Goal: Task Accomplishment & Management: Use online tool/utility

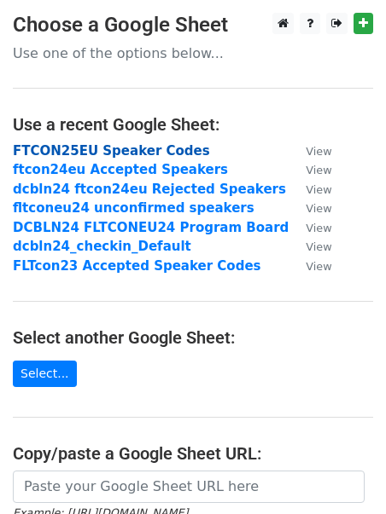
click at [141, 154] on strong "FTCON25EU Speaker Codes" at bounding box center [111, 150] width 197 height 15
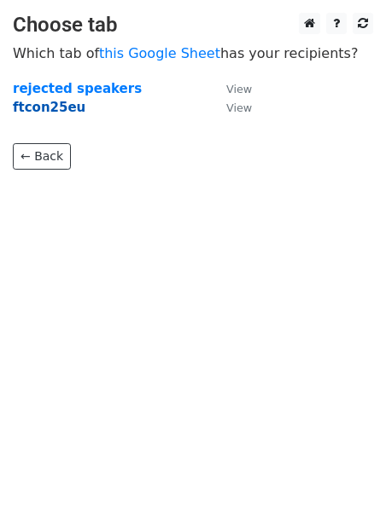
click at [44, 108] on strong "ftcon25eu" at bounding box center [49, 107] width 73 height 15
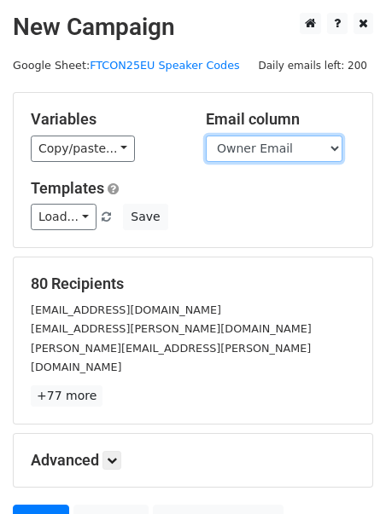
click at [292, 142] on select "Title Owner Owner Email Session format Select a Track Room Scheduled At Schedul…" at bounding box center [274, 149] width 136 height 26
select select "Email"
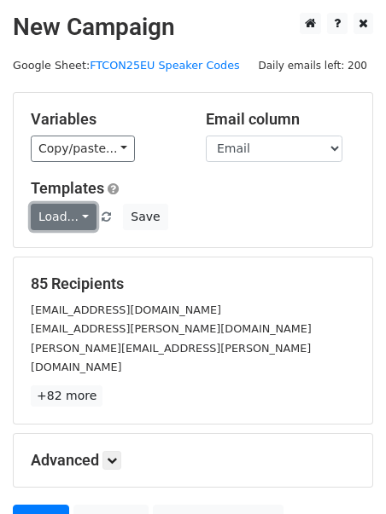
click at [78, 222] on link "Load..." at bounding box center [64, 217] width 66 height 26
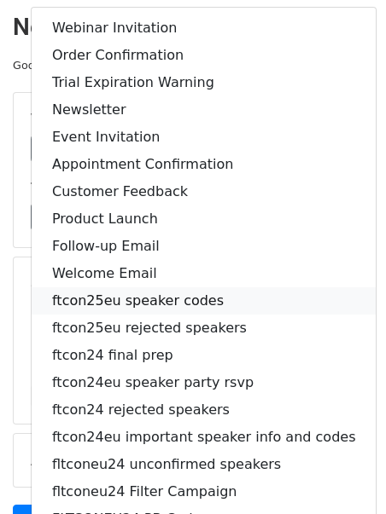
click at [148, 304] on link "ftcon25eu speaker codes" at bounding box center [204, 300] width 344 height 27
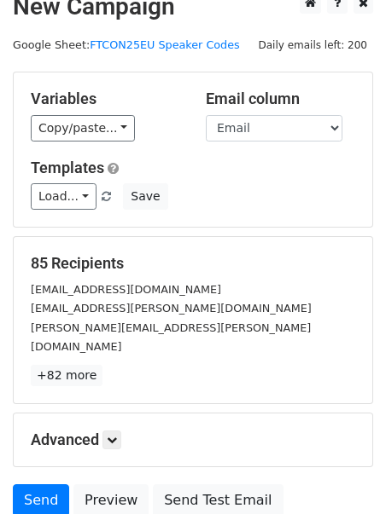
scroll to position [71, 0]
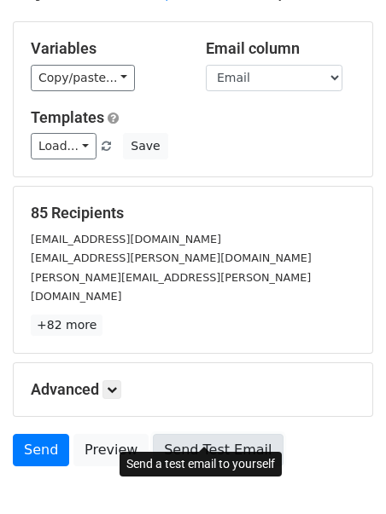
click at [208, 434] on link "Send Test Email" at bounding box center [218, 450] width 130 height 32
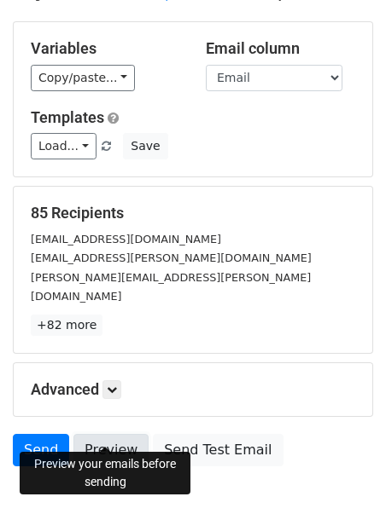
click at [109, 434] on link "Preview" at bounding box center [110, 450] width 75 height 32
click at [110, 434] on link "Preview" at bounding box center [110, 450] width 75 height 32
click at [147, 258] on small "mateusz.wojtczak@leancode.pl" at bounding box center [171, 258] width 281 height 13
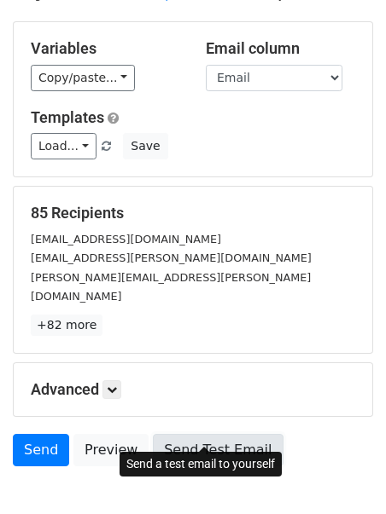
click at [183, 436] on link "Send Test Email" at bounding box center [218, 450] width 130 height 32
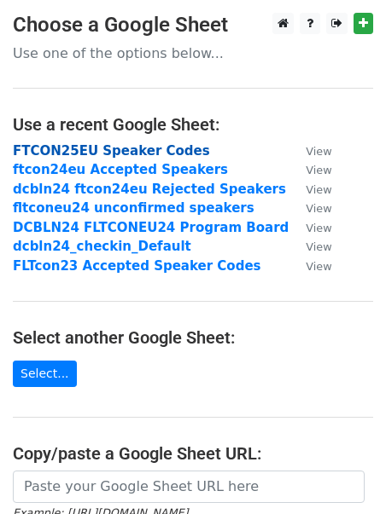
click at [105, 150] on strong "FTCON25EU Speaker Codes" at bounding box center [111, 150] width 197 height 15
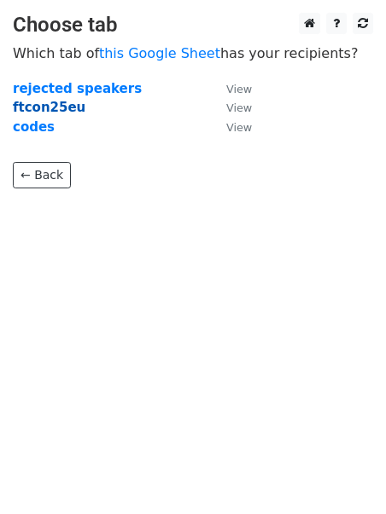
click at [61, 107] on strong "ftcon25eu" at bounding box center [49, 107] width 73 height 15
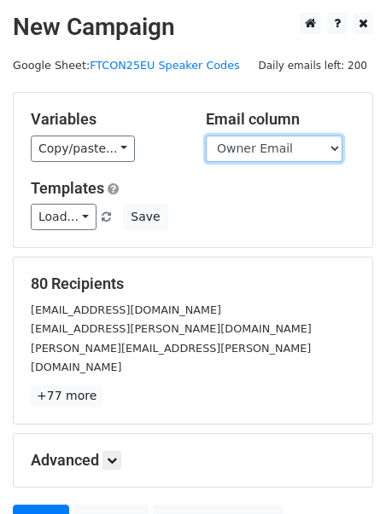
click at [295, 146] on select "Title Owner Owner Email Session format Select a Track Room Scheduled At Schedul…" at bounding box center [274, 149] width 136 height 26
select select "Email"
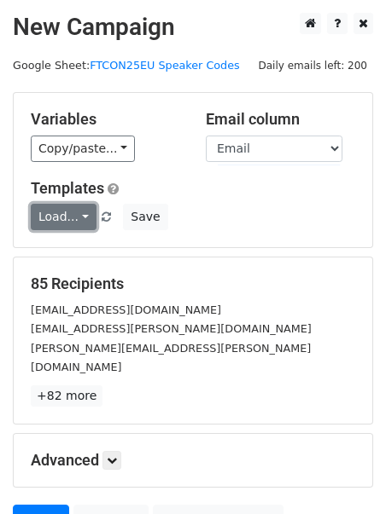
click at [71, 220] on link "Load..." at bounding box center [64, 217] width 66 height 26
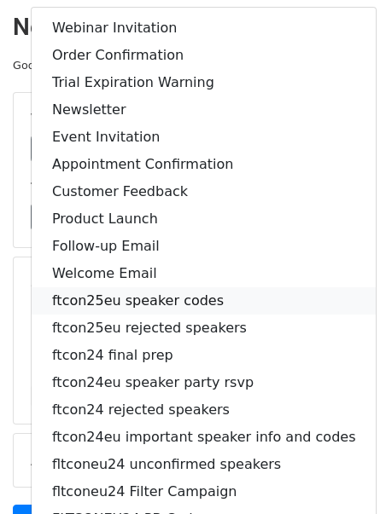
click at [107, 301] on link "ftcon25eu speaker codes" at bounding box center [204, 300] width 344 height 27
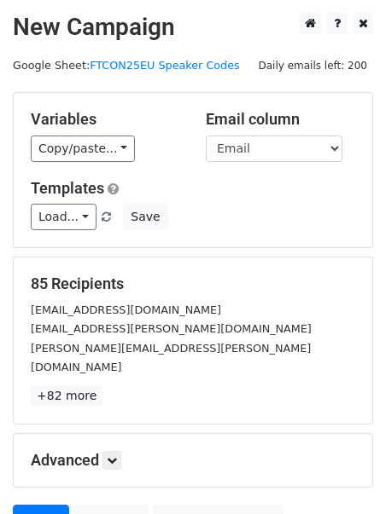
click at [288, 312] on div "kevmoo@google.com" at bounding box center [193, 310] width 350 height 20
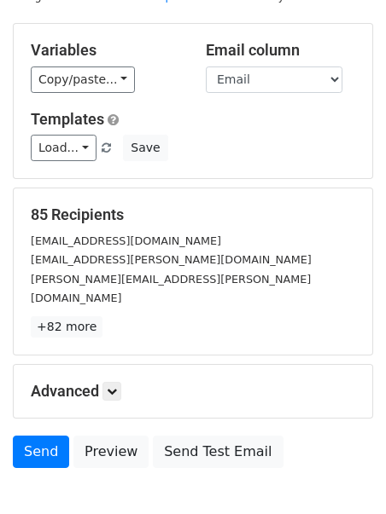
scroll to position [148, 0]
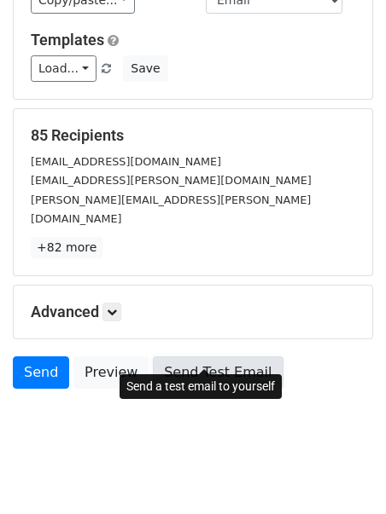
click at [191, 357] on link "Send Test Email" at bounding box center [218, 373] width 130 height 32
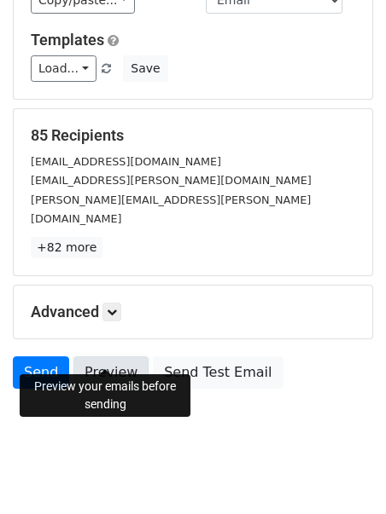
click at [105, 357] on link "Preview" at bounding box center [110, 373] width 75 height 32
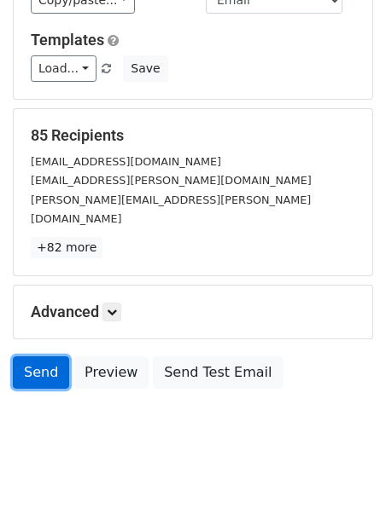
click at [48, 357] on link "Send" at bounding box center [41, 373] width 56 height 32
